Goal: Find specific page/section: Find specific page/section

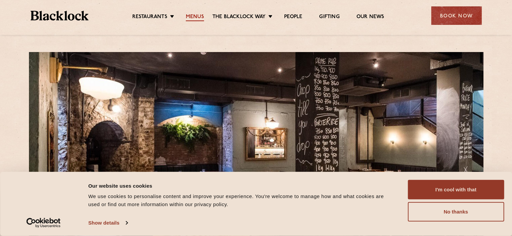
click at [195, 18] on link "Menus" at bounding box center [195, 17] width 18 height 7
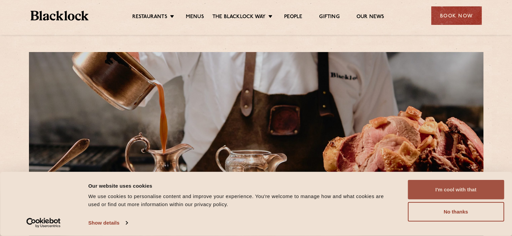
click at [440, 187] on button "I'm cool with that" at bounding box center [455, 190] width 96 height 20
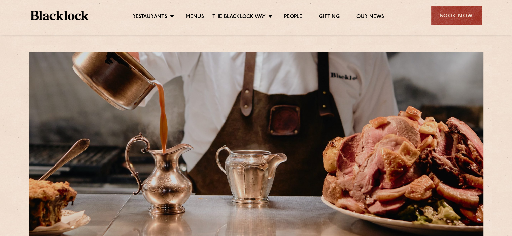
scroll to position [168, 0]
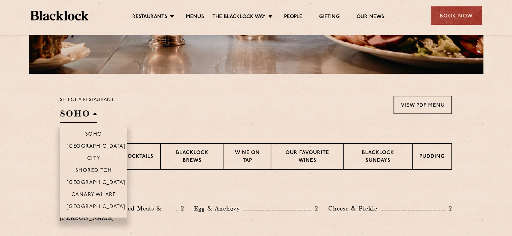
click at [88, 115] on h2 "SOHO" at bounding box center [78, 115] width 37 height 15
click at [92, 156] on p "City" at bounding box center [93, 159] width 13 height 7
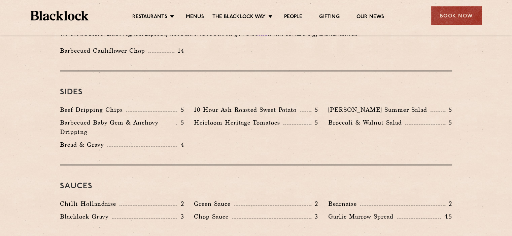
scroll to position [1065, 0]
